Goal: Task Accomplishment & Management: Manage account settings

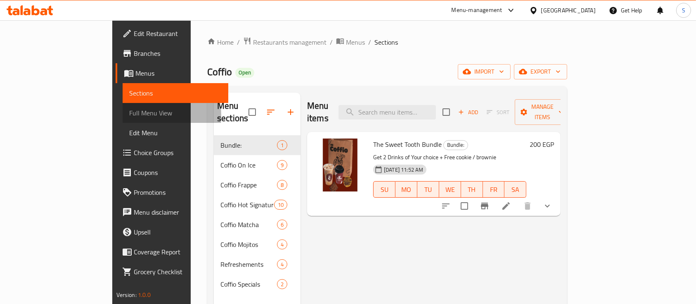
click at [129, 116] on span "Full Menu View" at bounding box center [175, 113] width 93 height 10
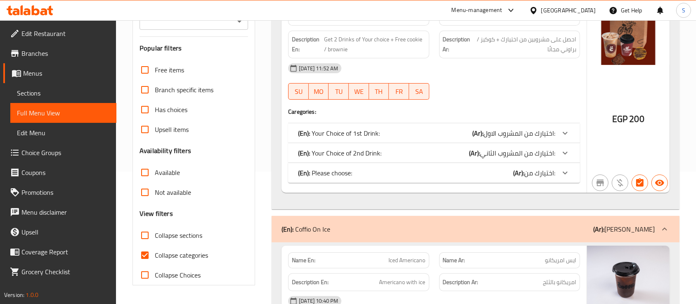
scroll to position [133, 0]
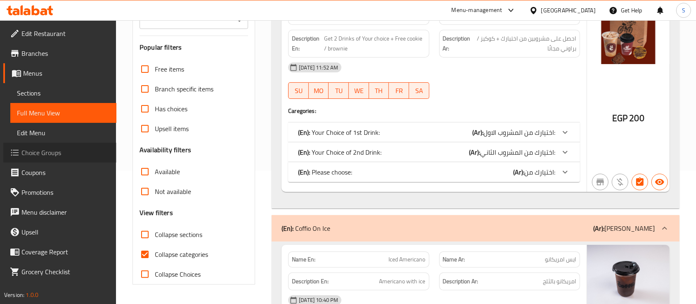
click at [63, 153] on span "Choice Groups" at bounding box center [65, 152] width 88 height 10
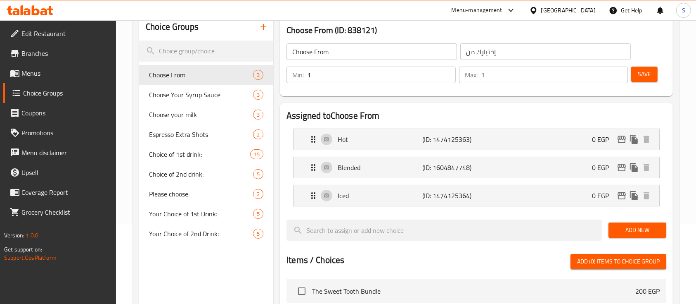
scroll to position [84, 0]
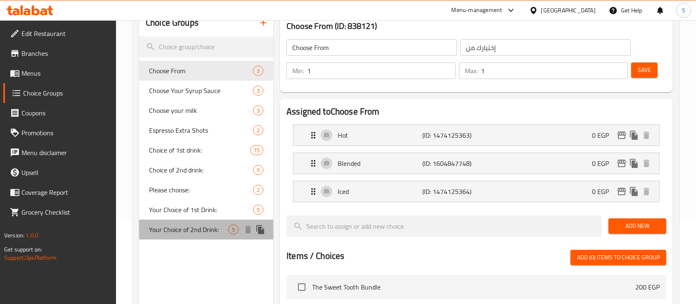
click at [181, 229] on span "Your Choice of 2nd Drink:" at bounding box center [188, 229] width 79 height 10
type input "Your Choice of 2nd Drink:"
type input "اختيارك من المشروب الثاني:"
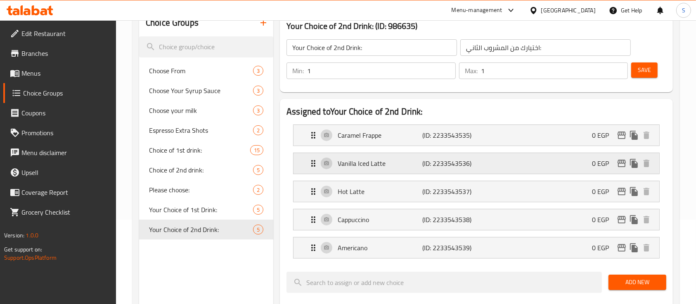
click at [507, 168] on div "Vanilla Iced Latte (ID: 2233543536) 0 EGP" at bounding box center [478, 163] width 341 height 21
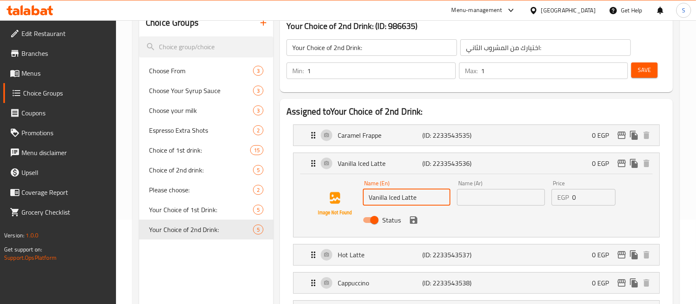
drag, startPoint x: 396, startPoint y: 200, endPoint x: 343, endPoint y: 205, distance: 52.6
click at [343, 205] on div "Name (En) Vanilla Iced Latte Name (En) Name (Ar) Name (Ar) Price EGP 0 Price St…" at bounding box center [476, 204] width 339 height 56
type input "Iced Vanilla Latte"
click at [416, 221] on icon "save" at bounding box center [413, 219] width 7 height 7
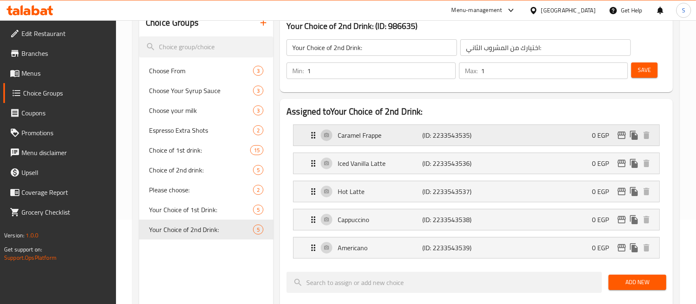
click at [380, 133] on p "Caramel Frappe" at bounding box center [380, 135] width 85 height 10
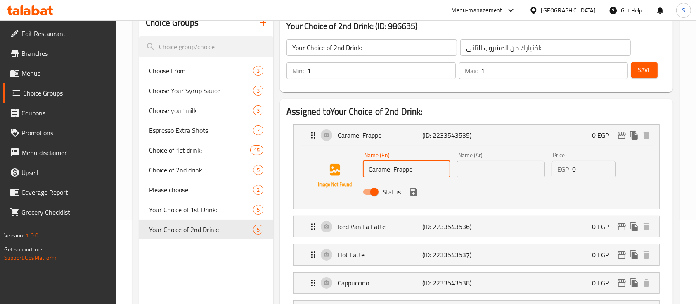
click at [391, 171] on input "Caramel Frappe" at bounding box center [407, 169] width 88 height 17
click at [417, 188] on icon "save" at bounding box center [414, 192] width 10 height 10
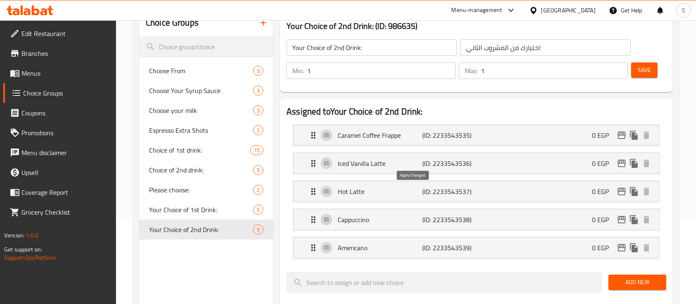
type input "Caramel Coffee Frappe"
click at [382, 192] on p "Hot Latte" at bounding box center [380, 191] width 85 height 10
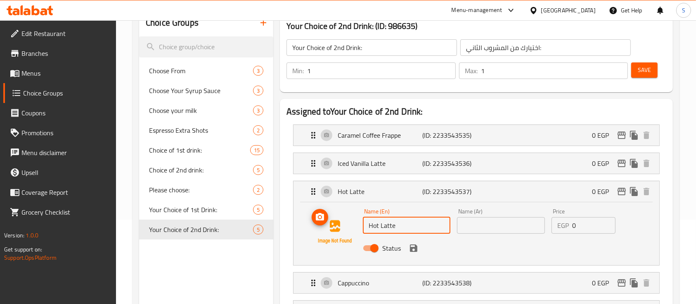
drag, startPoint x: 380, startPoint y: 225, endPoint x: 353, endPoint y: 225, distance: 26.8
click at [353, 225] on div "Name (En) Hot Latte Name (En) Name (Ar) Name (Ar) Price EGP 0 Price Status" at bounding box center [476, 232] width 339 height 56
click at [420, 252] on div "Status" at bounding box center [501, 248] width 283 height 22
click at [413, 251] on icon "save" at bounding box center [414, 248] width 10 height 10
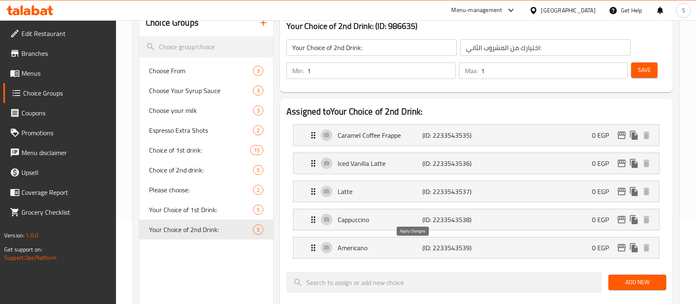
type input "Latte"
click at [642, 71] on span "Save" at bounding box center [644, 70] width 13 height 10
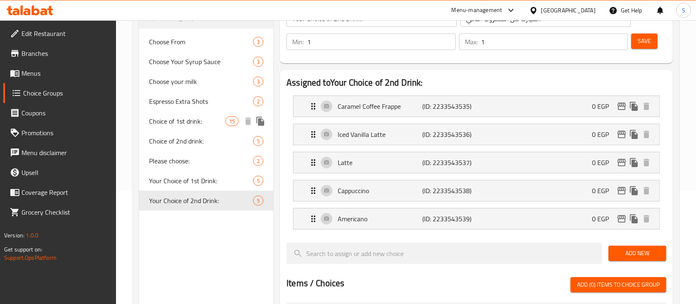
scroll to position [0, 0]
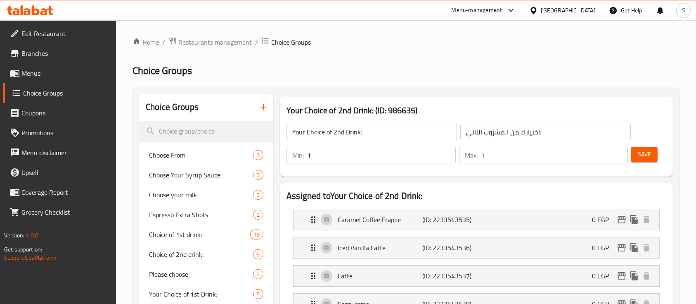
click at [266, 107] on icon "button" at bounding box center [264, 107] width 6 height 6
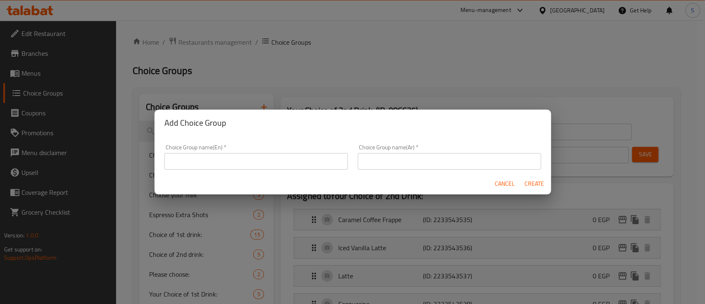
click at [262, 157] on input "text" at bounding box center [255, 161] width 183 height 17
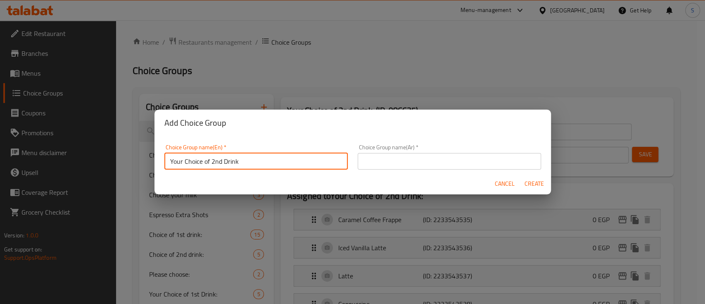
type input "Your Choice of 2nd Drink"
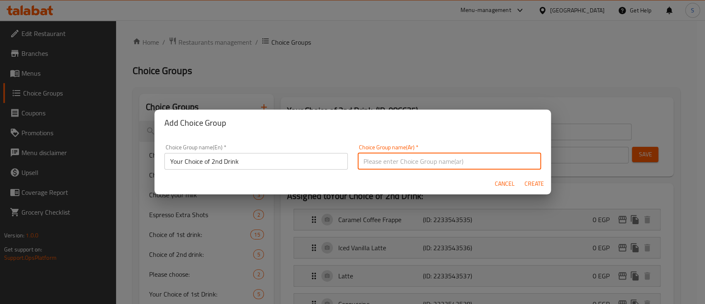
click at [380, 165] on input "text" at bounding box center [449, 161] width 183 height 17
type input "اختيارك من المشروب الثاني:"
click at [529, 184] on span "Create" at bounding box center [534, 183] width 20 height 10
type input "Your Choice of 2nd Drink"
type input "0"
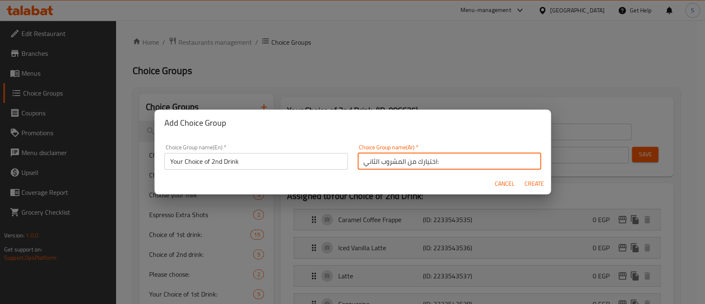
type input "0"
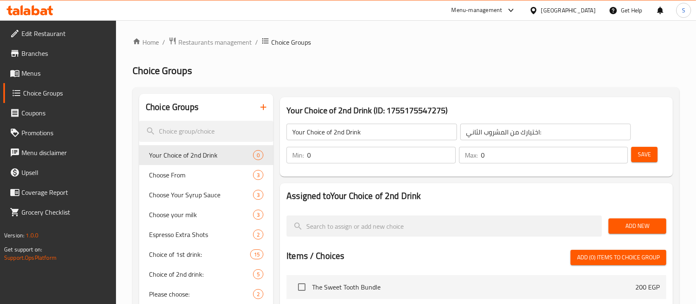
click at [410, 152] on input "0" at bounding box center [381, 155] width 149 height 17
type input "1"
click at [558, 157] on input "0" at bounding box center [554, 155] width 147 height 17
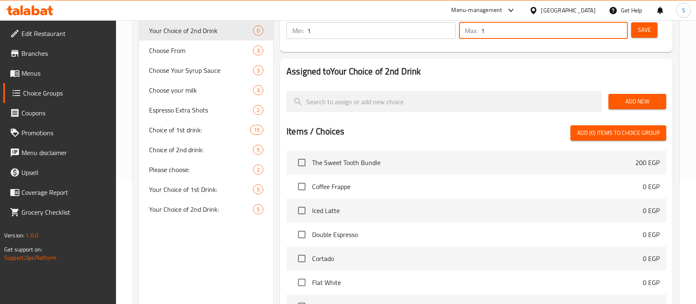
scroll to position [126, 0]
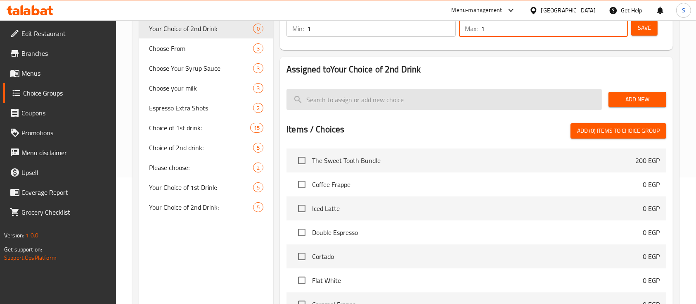
type input "1"
click at [399, 108] on input "search" at bounding box center [445, 99] width 316 height 21
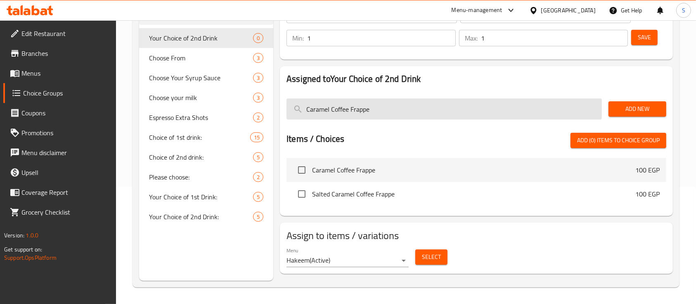
scroll to position [117, 0]
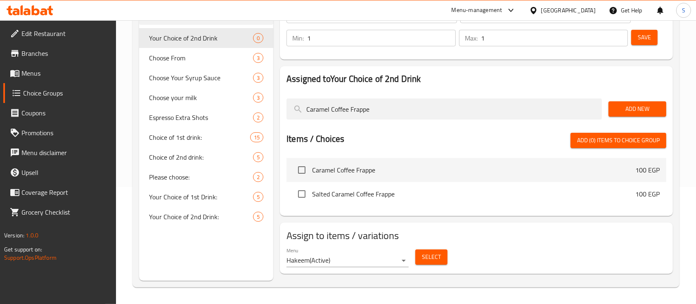
click at [634, 111] on span "Add New" at bounding box center [637, 109] width 45 height 10
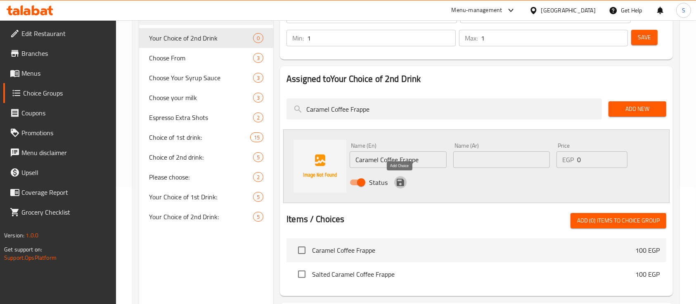
click at [401, 180] on icon "save" at bounding box center [401, 182] width 10 height 10
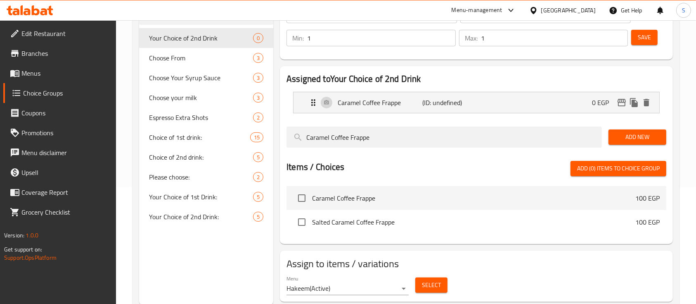
drag, startPoint x: 503, startPoint y: 135, endPoint x: 282, endPoint y: 130, distance: 221.0
click at [282, 130] on div "Assigned to Your Choice of 2nd Drink Caramel Coffee Frappe (ID: undefined) 0 EG…" at bounding box center [476, 155] width 393 height 178
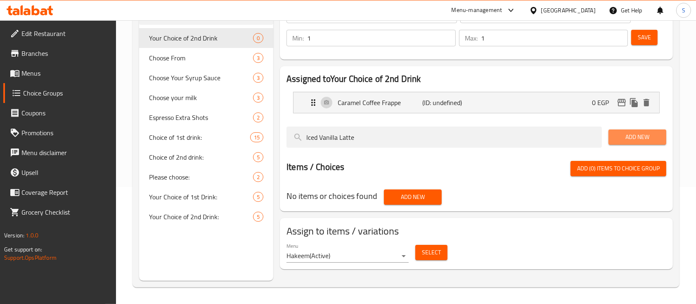
click at [620, 137] on span "Add New" at bounding box center [637, 137] width 45 height 10
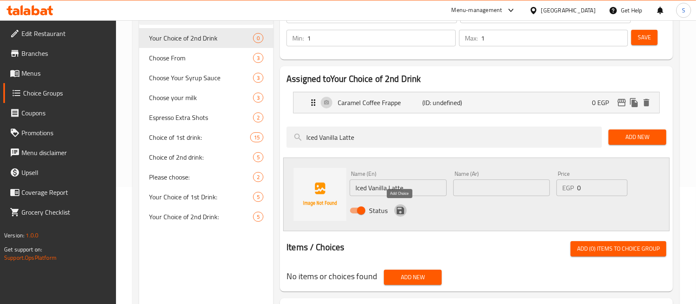
click at [398, 206] on icon "save" at bounding box center [400, 209] width 7 height 7
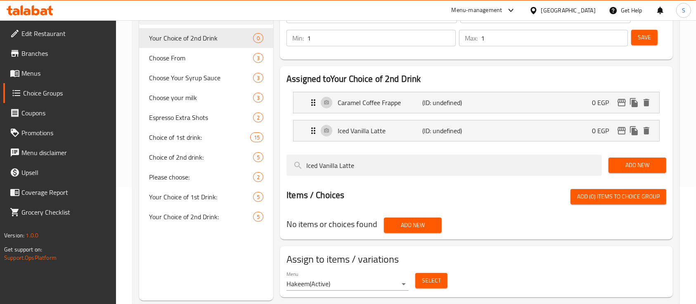
drag, startPoint x: 408, startPoint y: 166, endPoint x: 284, endPoint y: 167, distance: 123.9
click at [284, 167] on div "Iced Vanilla Latte" at bounding box center [444, 165] width 322 height 28
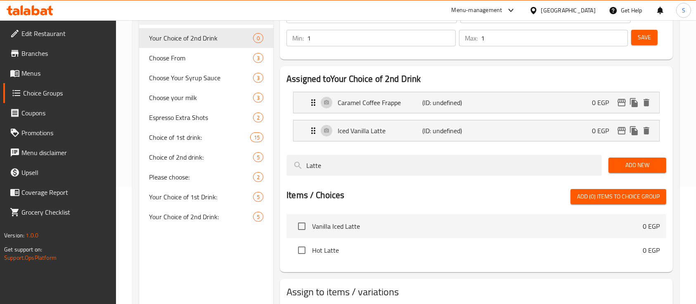
click at [633, 169] on span "Add New" at bounding box center [637, 165] width 45 height 10
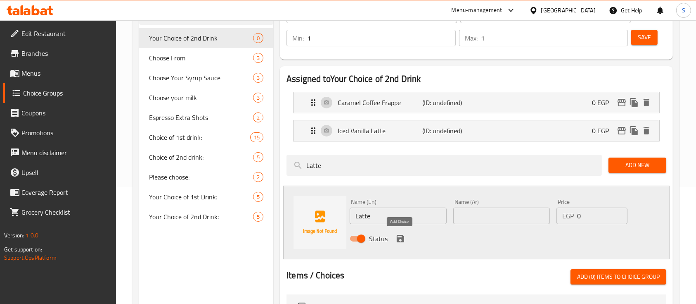
click at [402, 240] on icon "save" at bounding box center [400, 238] width 7 height 7
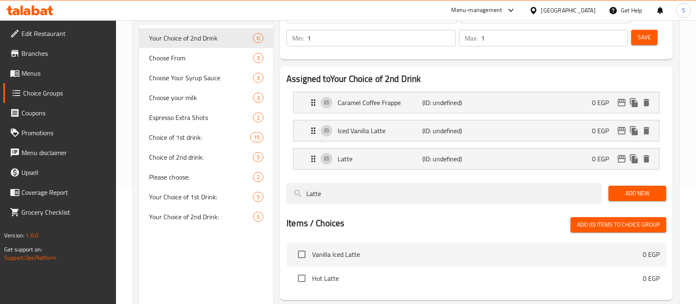
drag, startPoint x: 429, startPoint y: 191, endPoint x: 280, endPoint y: 195, distance: 149.1
click at [280, 195] on div "Assigned to Your Choice of 2nd Drink Caramel Coffee Frappe (ID: undefined) 0 EG…" at bounding box center [476, 183] width 393 height 234
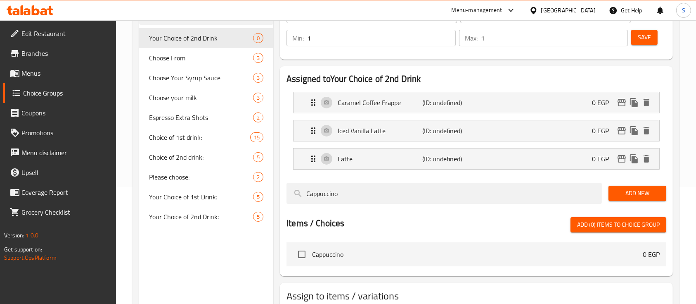
type input "Cappuccino"
click at [634, 197] on span "Add New" at bounding box center [637, 193] width 45 height 10
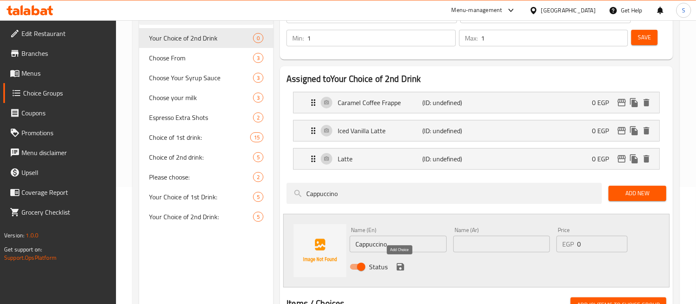
click at [401, 267] on icon "save" at bounding box center [400, 266] width 7 height 7
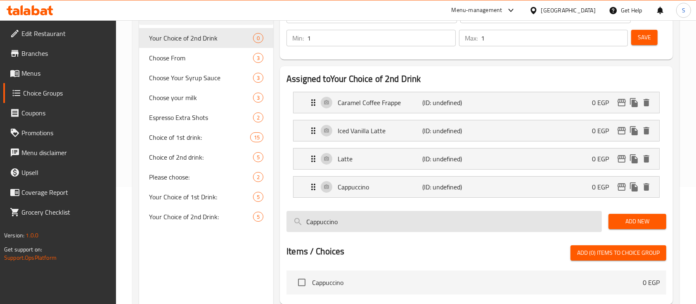
click at [379, 222] on input "Cappuccino" at bounding box center [445, 221] width 316 height 21
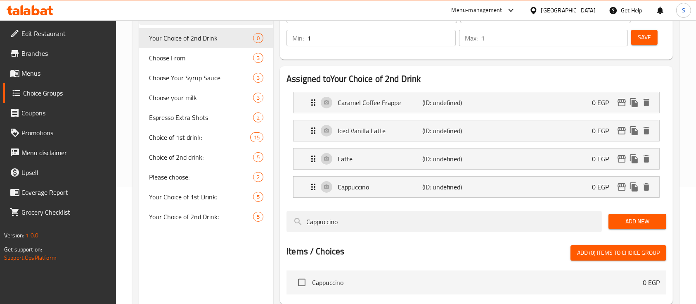
click at [263, 216] on div "Choice Groups Your Choice of 2nd Drink 0 Choose From 3 Choose Your Syrup Sauce …" at bounding box center [407, 171] width 537 height 388
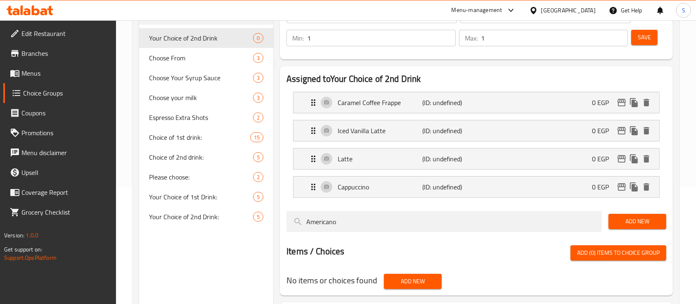
type input "Americano"
click at [641, 223] on span "Add New" at bounding box center [637, 221] width 45 height 10
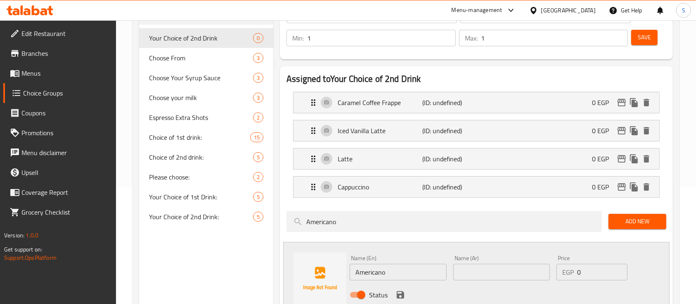
scroll to position [145, 0]
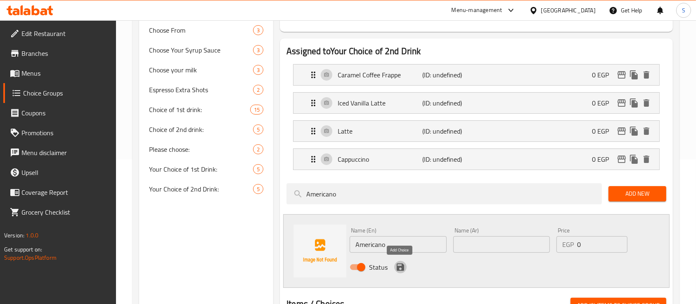
click at [400, 271] on icon "save" at bounding box center [401, 267] width 10 height 10
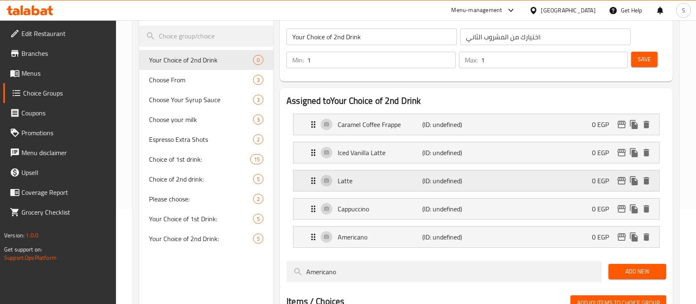
scroll to position [76, 0]
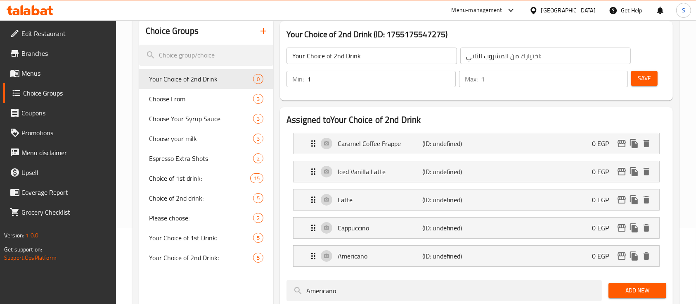
click at [641, 82] on span "Save" at bounding box center [644, 78] width 13 height 10
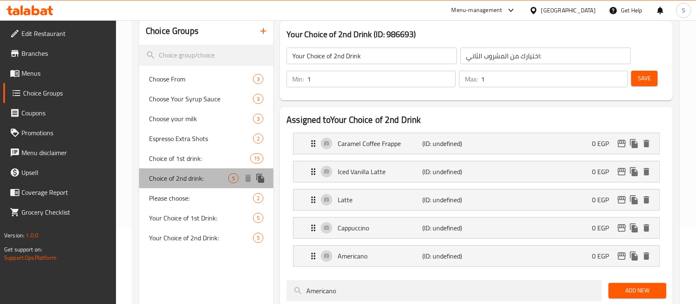
click at [189, 183] on span "Choice of 2nd drink:" at bounding box center [188, 178] width 79 height 10
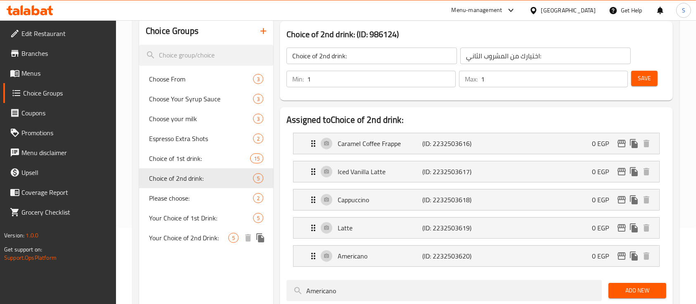
click at [187, 238] on span "Your Choice of 2nd Drink:" at bounding box center [188, 238] width 79 height 10
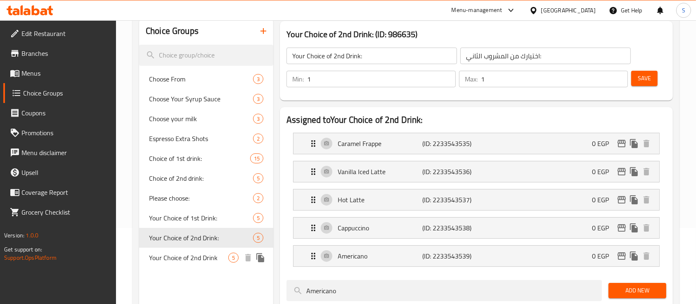
click at [196, 263] on div "Your Choice of 2nd Drink 5" at bounding box center [206, 257] width 134 height 20
type input "Your Choice of 2nd Drink"
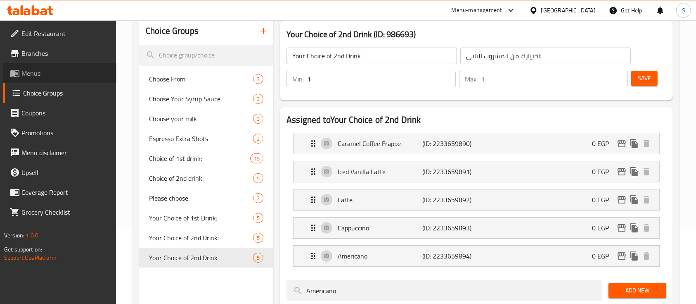
click at [45, 79] on link "Menus" at bounding box center [59, 73] width 113 height 20
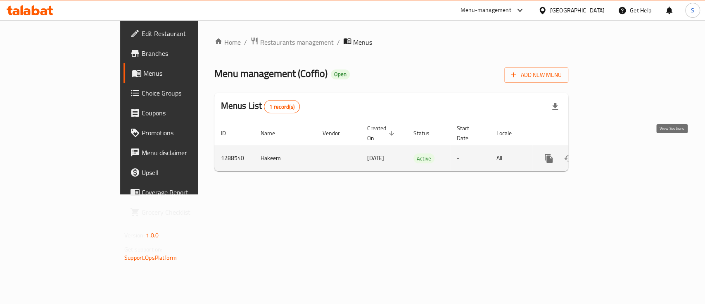
click at [612, 154] on icon "enhanced table" at bounding box center [608, 157] width 7 height 7
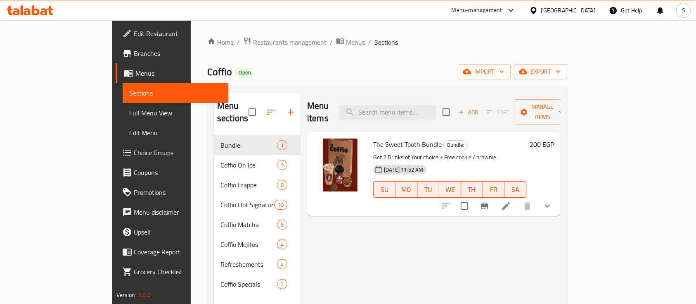
click at [518, 198] on li at bounding box center [506, 205] width 23 height 15
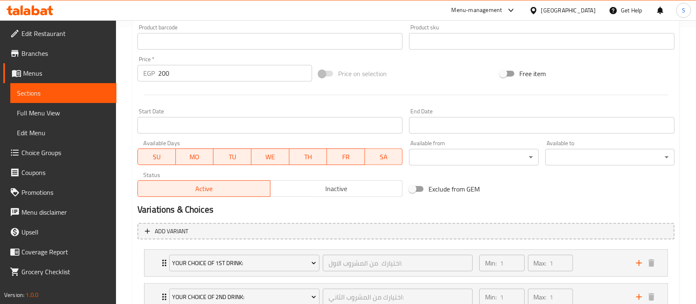
scroll to position [373, 0]
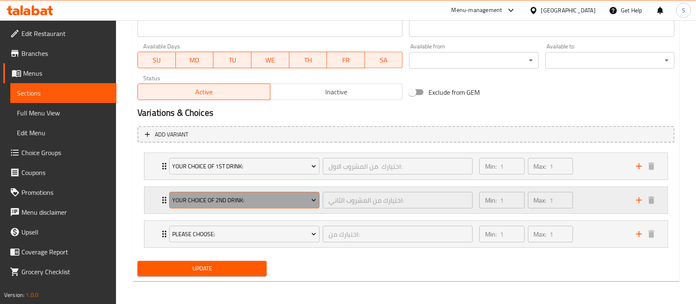
click at [311, 199] on icon "Expand" at bounding box center [314, 200] width 8 height 8
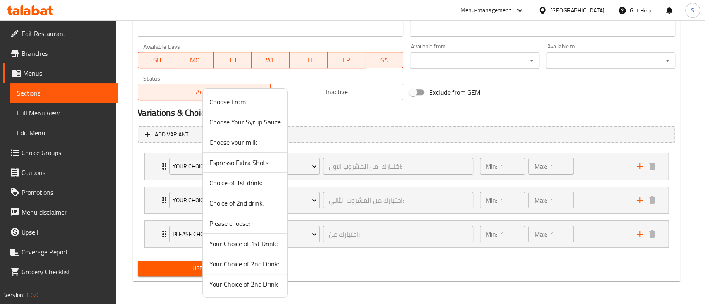
click at [257, 285] on span "Your Choice of 2nd Drink" at bounding box center [244, 284] width 71 height 10
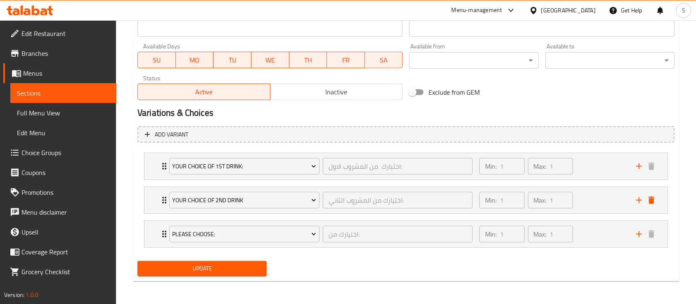
click at [239, 271] on span "Update" at bounding box center [202, 268] width 116 height 10
